Goal: Feedback & Contribution: Submit feedback/report problem

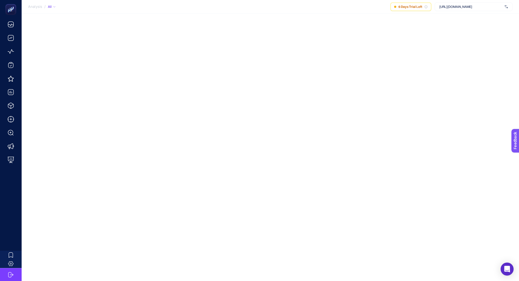
click at [445, 6] on span "[URL][DOMAIN_NAME]" at bounding box center [471, 7] width 63 height 4
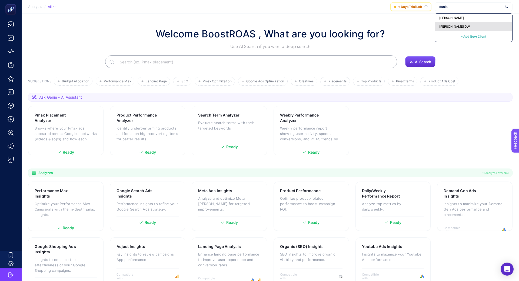
type input "danie"
click at [461, 25] on span "[PERSON_NAME] DW" at bounding box center [455, 26] width 31 height 4
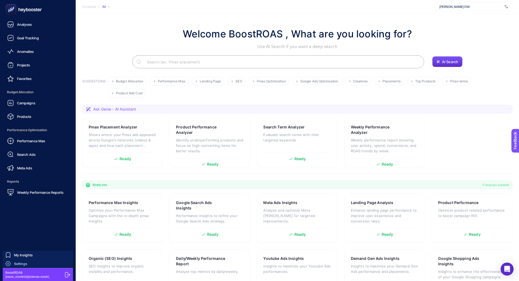
click at [39, 262] on link "Settings" at bounding box center [38, 263] width 70 height 9
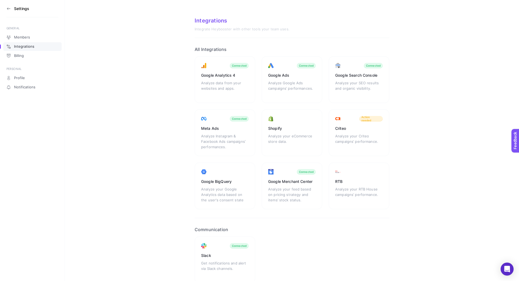
click at [8, 11] on icon at bounding box center [8, 8] width 4 height 4
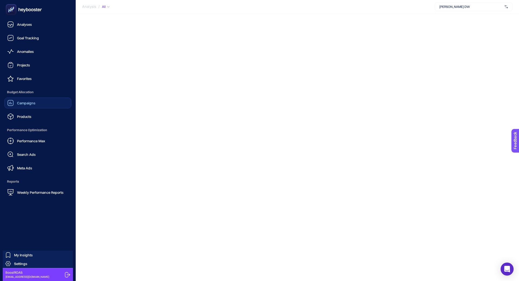
click at [27, 105] on div "Campaigns" at bounding box center [21, 103] width 28 height 6
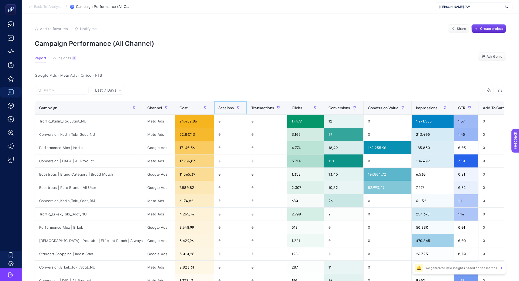
click at [232, 106] on span "Sessions" at bounding box center [226, 108] width 15 height 4
click at [259, 103] on div "Transactions" at bounding box center [267, 107] width 31 height 9
click at [259, 104] on div "Transactions" at bounding box center [267, 107] width 31 height 9
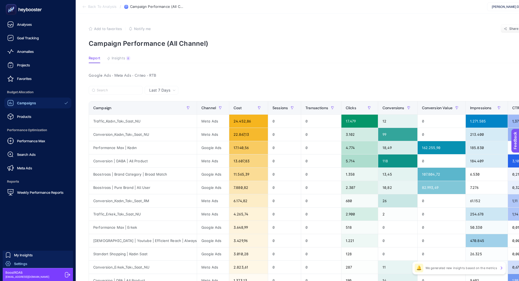
click at [34, 264] on link "Settings" at bounding box center [38, 263] width 70 height 9
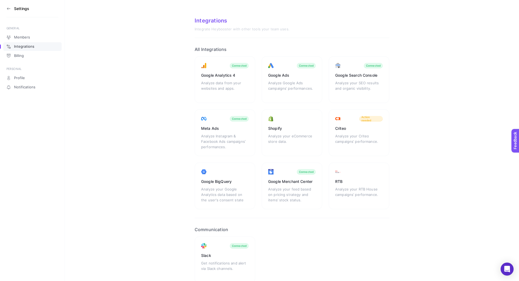
click at [9, 9] on icon at bounding box center [8, 8] width 4 height 4
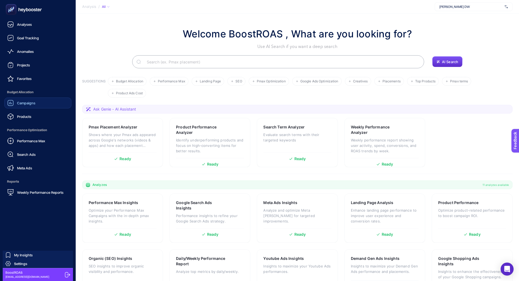
click at [34, 105] on div "Campaigns" at bounding box center [21, 103] width 28 height 6
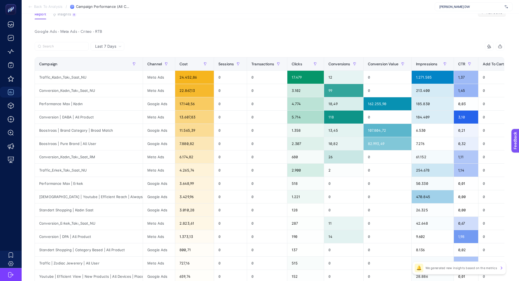
scroll to position [70, 0]
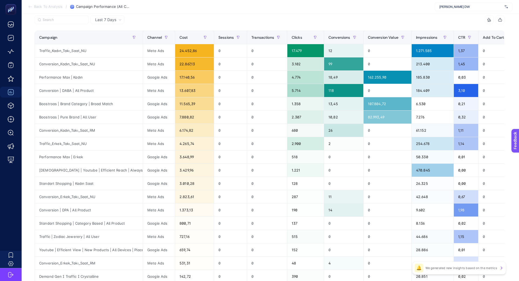
click at [503, 268] on icon at bounding box center [502, 267] width 4 height 4
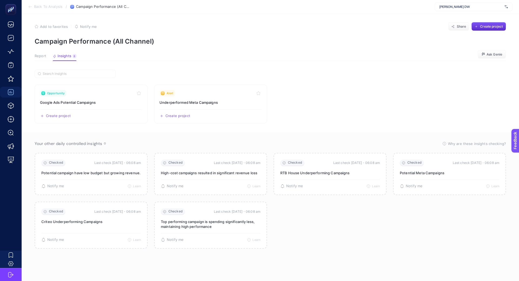
scroll to position [2, 0]
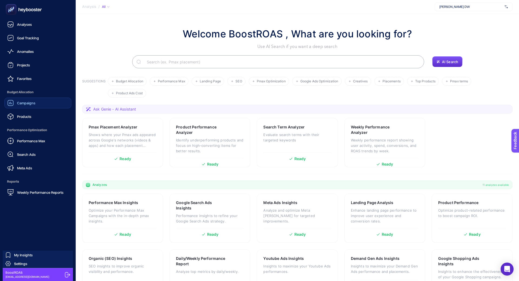
click at [27, 104] on span "Campaigns" at bounding box center [26, 103] width 18 height 4
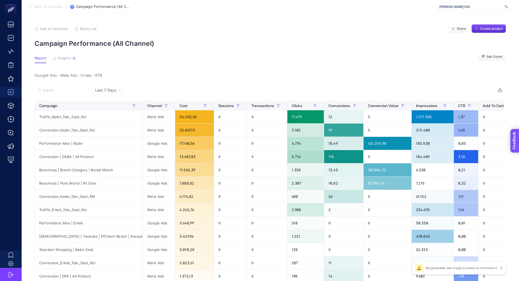
drag, startPoint x: 523, startPoint y: 159, endPoint x: 1028, endPoint y: 292, distance: 522.2
click at [519, 159] on section "Feedback" at bounding box center [523, 161] width 24 height 18
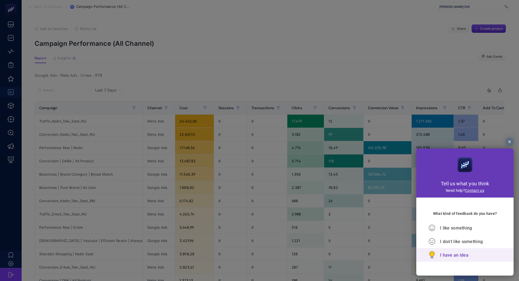
click at [456, 253] on span "I have an idea" at bounding box center [454, 254] width 28 height 5
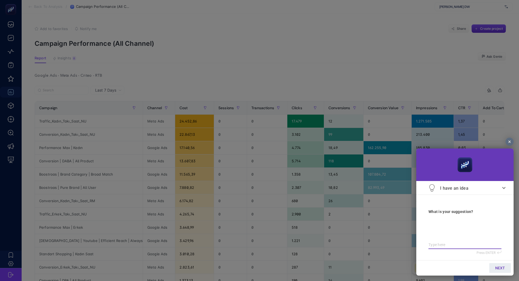
type textarea "S"
type textarea "Se"
type textarea "Ses"
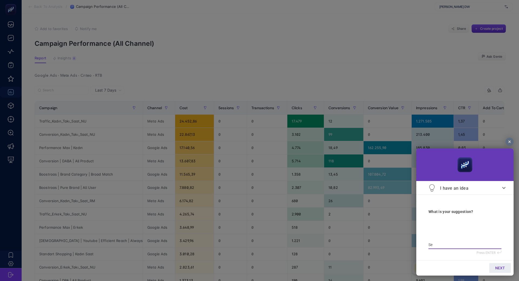
type textarea "Ses"
type textarea "Sess"
type textarea "Sessi"
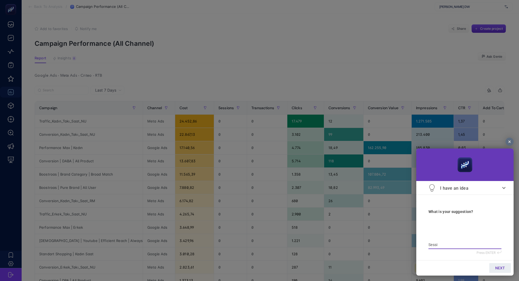
type textarea "Sessio"
type textarea "Session"
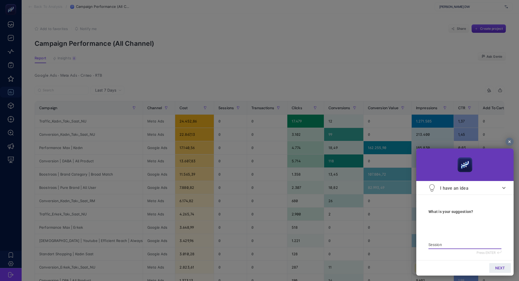
type textarea "Session"
type textarea "Session v"
type textarea "Session ve"
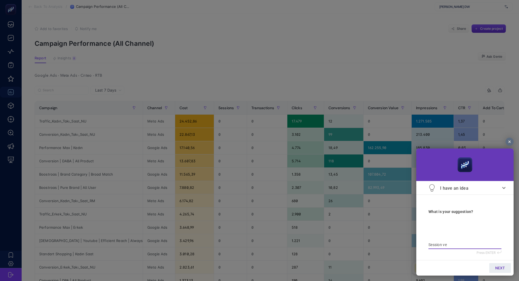
type textarea "Session ve"
type textarea "Session ve T"
type textarea "Session ve Tr"
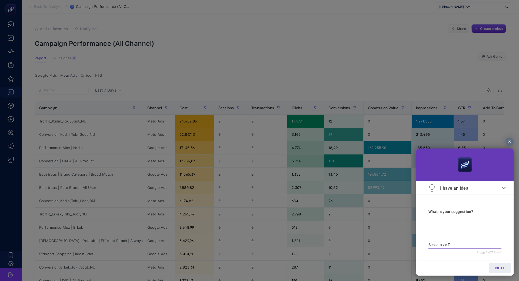
type textarea "Session ve Tr"
type textarea "Session ve Tra"
type textarea "Session ve [PERSON_NAME]"
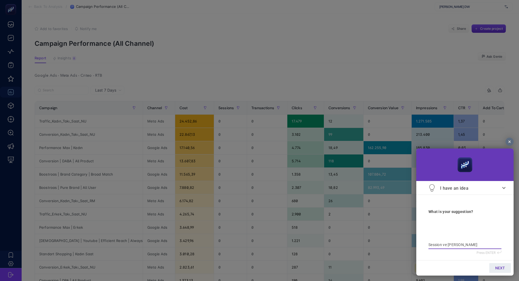
type textarea "Session ve Trans"
type textarea "Session ve Transa"
type textarea "Session ve Transav"
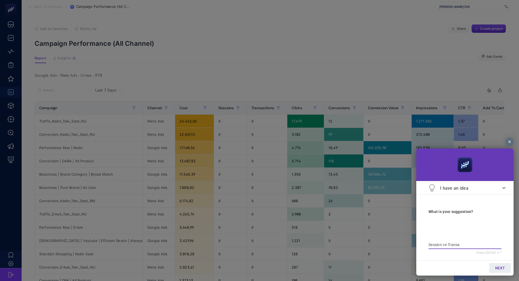
type textarea "Session ve Transav"
type textarea "Session ve Transa"
type textarea "Session ve Transac"
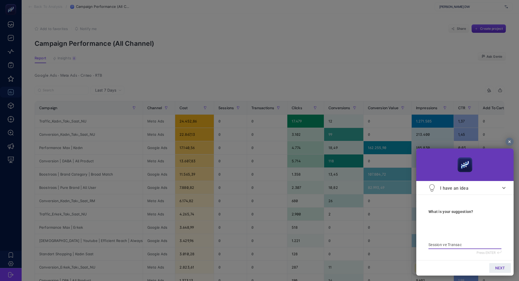
type textarea "Session ve Transact"
type textarea "Session ve Transacti"
type textarea "Session ve Transactio"
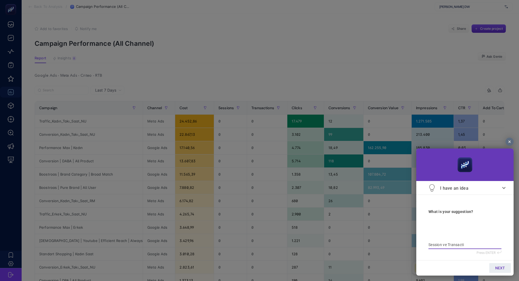
type textarea "Session ve Transactio"
type textarea "Session ve Transaction"
type textarea "Session ve Transactionl"
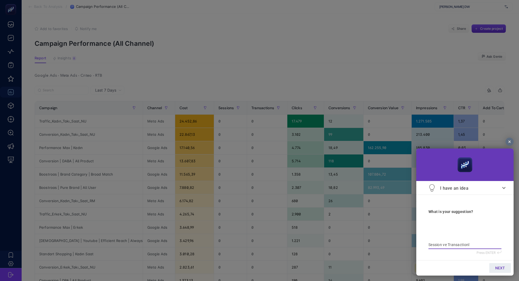
type textarea "Session ve Transactionla"
type textarea "Session ve Transactionlar"
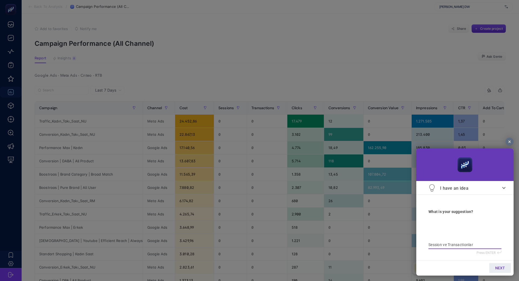
type textarea "Session ve Transactionlar"
type textarea "Session ve Transactionlar y"
type textarea "Session ve Transactionlar ya"
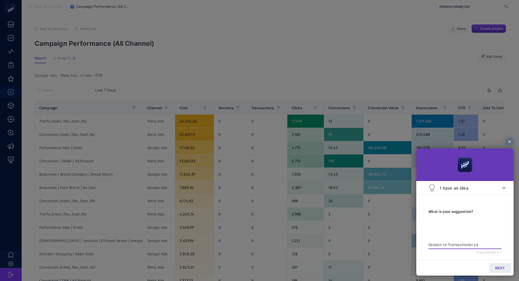
type textarea "Session ve Transactionlar yan"
type textarea "Session ve Transactionlar yans"
type textarea "Session ve Transactionlar yansı"
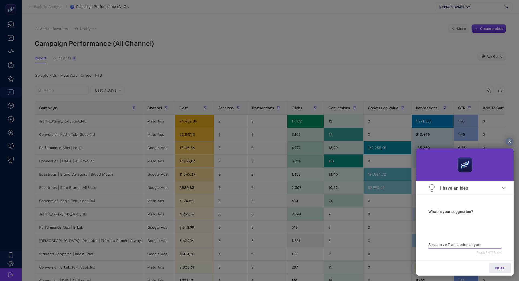
type textarea "Session ve Transactionlar yansı"
type textarea "Session ve Transactionlar yansım"
type textarea "Session ve Transactionlar yansımı"
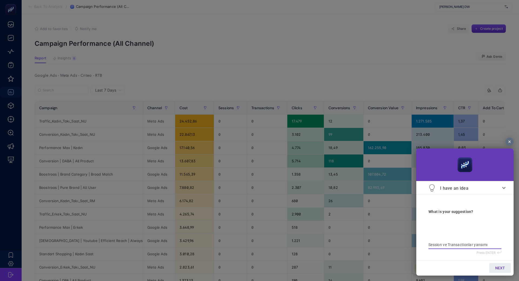
type textarea "Session ve Transactionlar yansımıy"
type textarea "Session ve Transactionlar yansımıyo"
type textarea "Session ve Transactionlar yansımıyor"
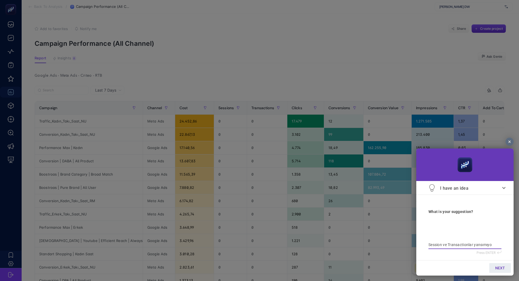
type textarea "Session ve Transactionlar yansımıyor"
type textarea "Session ve Transactionlar yansımıyor o"
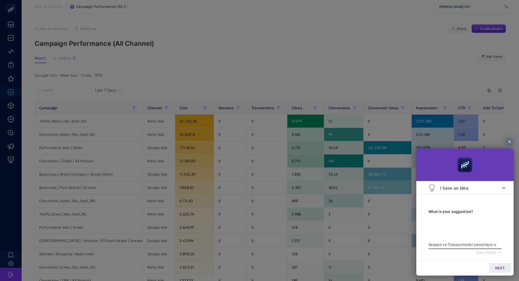
type textarea "Session ve Transactionlar yansımıyor on"
type textarea "Session ve Transactionlar yansımıyor ont"
type textarea "Session ve Transactionlar yansımıyor on"
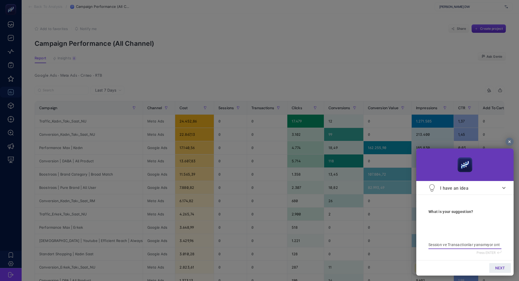
type textarea "Session ve Transactionlar yansımıyor on"
type textarea "Session ve Transactionlar yansımıyor o"
type textarea "Session ve Transactionlar yansımıyor"
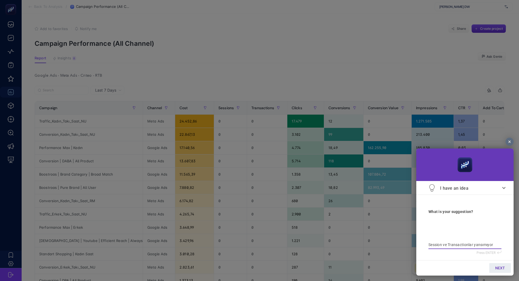
type textarea "Session ve Transactionlar yansımıyor k"
type textarea "Session ve Transactionlar yansımıyor ko"
type textarea "Session ve Transactionlar yansımıyor kon"
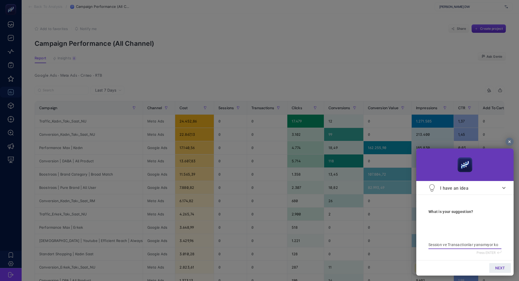
type textarea "Session ve Transactionlar yansımıyor kon"
type textarea "Session ve Transactionlar yansımıyor kont"
type textarea "Session ve Transactionlar yansımıyor kontr"
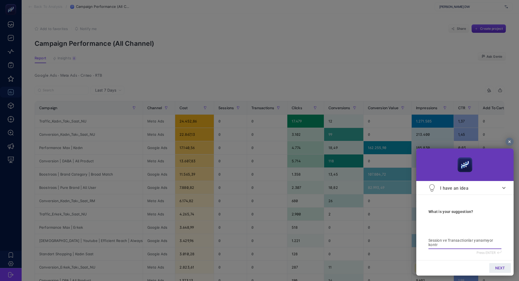
type textarea "Session ve Transactionlar yansımıyor kontro"
type textarea "Session ve Transactionlar yansımıyor kontrol"
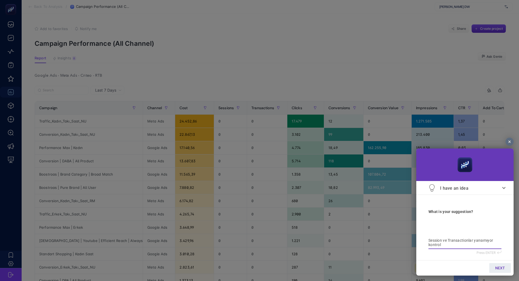
type textarea "Session ve Transactionlar yansımıyor kontrol"
type textarea "Session ve Transactionlar yansımıyor kontrol e"
type textarea "Session ve Transactionlar yansımıyor kontrol ed"
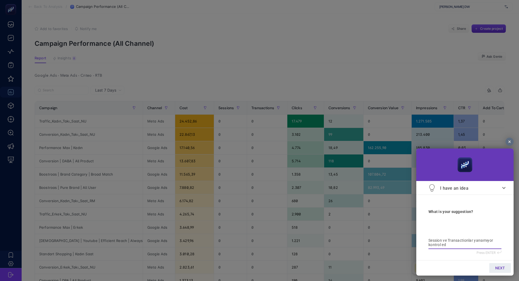
type textarea "Session ve Transactionlar yansımıyor kontrol ede"
type textarea "Session ve Transactionlar yansımıyor kontrol edeb"
type textarea "Session ve Transactionlar yansımıyor kontrol edebi"
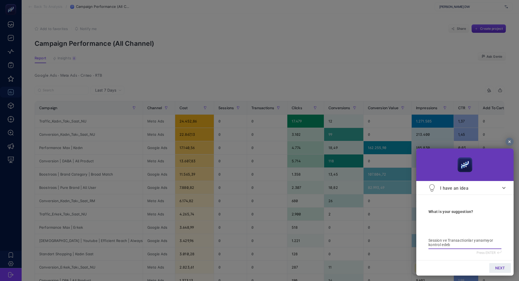
type textarea "Session ve Transactionlar yansımıyor kontrol edebi"
type textarea "Session ve Transactionlar yansımıyor kontrol edebil"
type textarea "Session ve Transactionlar yansımıyor kontrol edebili"
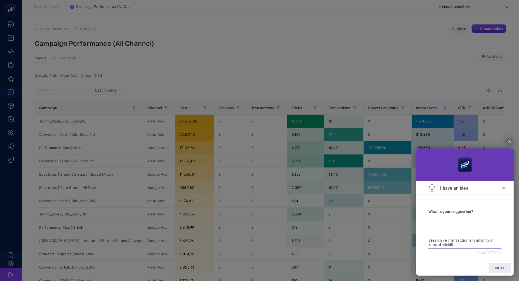
type textarea "Session ve Transactionlar yansımıyor kontrol edebilir"
type textarea "Session ve Transactionlar yansımıyor kontrol edebilir m"
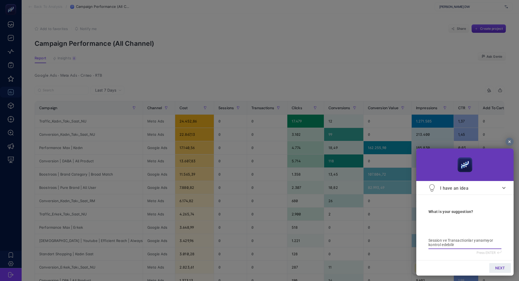
type textarea "Session ve Transactionlar yansımıyor kontrol edebilir m"
type textarea "Session ve Transactionlar yansımıyor kontrol edebilir mi"
type textarea "Session ve Transactionlar yansımıyor kontrol edebilir miy"
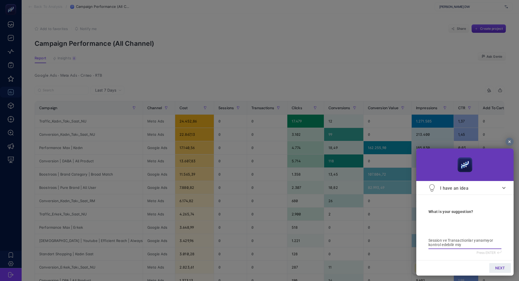
type textarea "Session ve Transactionlar yansımıyor kontrol edebilir miyi"
type textarea "Session ve Transactionlar yansımıyor kontrol edebilir miyiz"
type textarea "Session ve Transactionlar yansımıyor kontrol edebilir miyiz?"
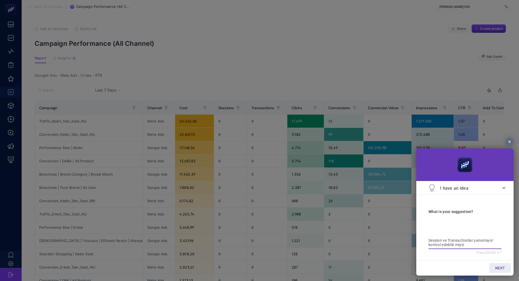
type textarea "Session ve Transactionlar yansımıyor kontrol edebilir miyiz?"
click at [501, 267] on span "NEXT" at bounding box center [501, 267] width 10 height 4
click at [478, 245] on input "email" at bounding box center [465, 243] width 73 height 6
type input "b"
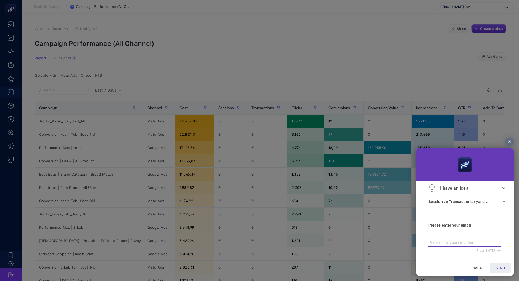
type input "b"
type input "bu"
type input "bus"
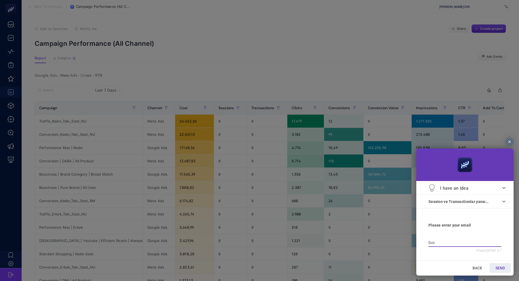
type input "busr"
type input "busra"
type input "busra."
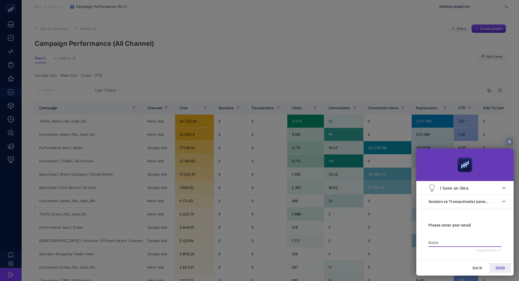
type input "busra."
type input "busra.p"
type input "busra.po"
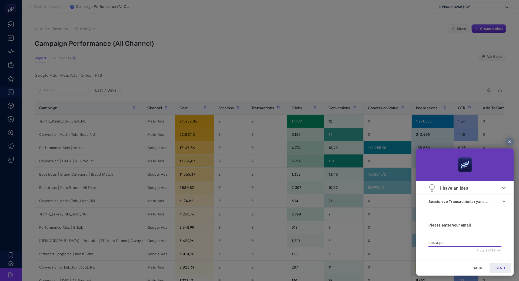
type input "busra.poy"
type input "busra.poyr"
type input "busra.[PERSON_NAME]"
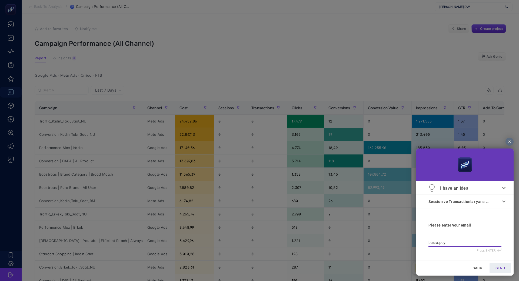
type input "busra.[PERSON_NAME]"
type input "busra.poyraz"
type input "busra.poyraz@"
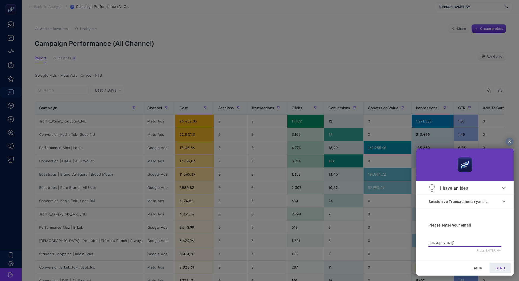
type input "busra.poyraz@g"
type input "busra.poyraz@"
type input "busra.poyraz@b"
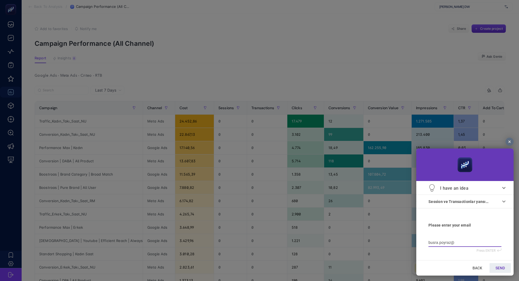
type input "busra.poyraz@b"
type input "busra.poyraz@bo"
type input "busra.poyraz@boo"
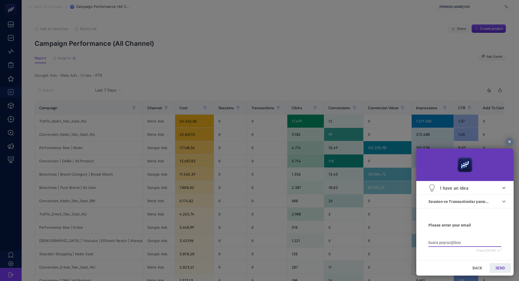
type input "busra.poyraz@boos"
type input "busra.poyraz@boost"
type input "busra.poyraz@booste"
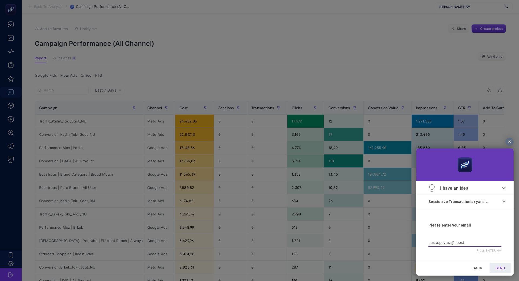
type input "busra.poyraz@booste"
type input "busra.poyraz@boost"
type input "busra.poyraz@boostr"
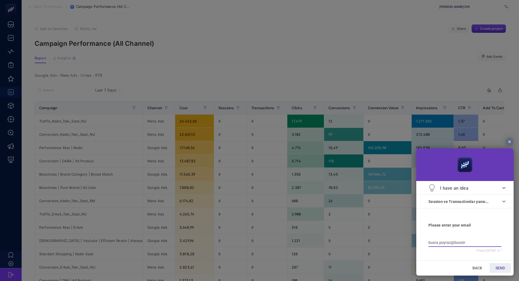
type input "busra.poyraz@boostro"
type input "busra.poyraz@boostroa"
type input "busra.poyraz@boostroas"
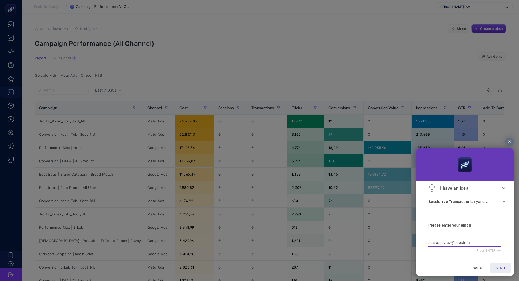
type input "busra.poyraz@boostroas"
type input "busra.poyraz@boostroas."
type input "busra.poyraz@boostroas.c"
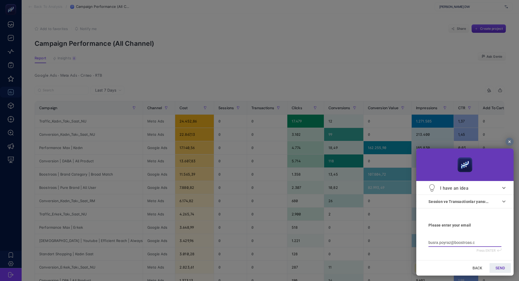
type input "[EMAIL_ADDRESS][DOMAIN_NAME]"
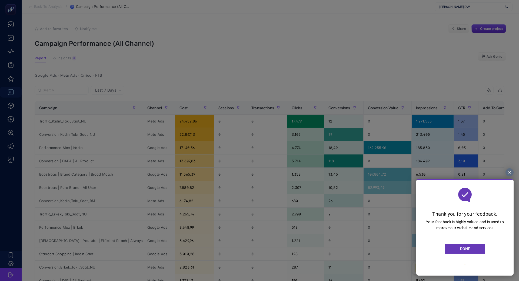
click at [466, 249] on span "DONE" at bounding box center [465, 248] width 10 height 4
